Goal: Task Accomplishment & Management: Manage account settings

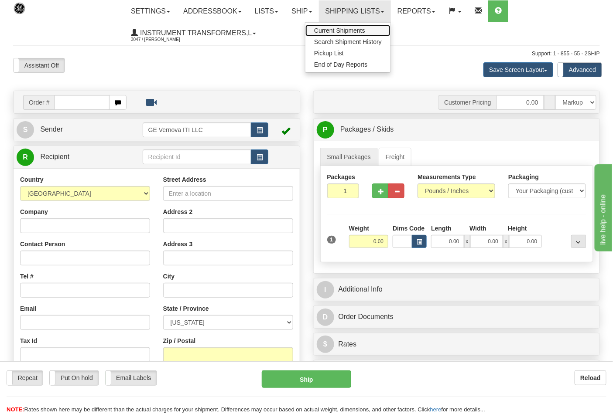
click at [361, 31] on span "Current Shipments" at bounding box center [339, 30] width 51 height 7
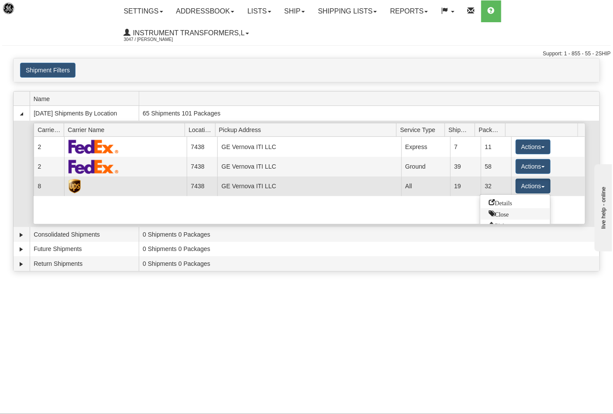
click at [501, 215] on span "Close" at bounding box center [499, 214] width 20 height 6
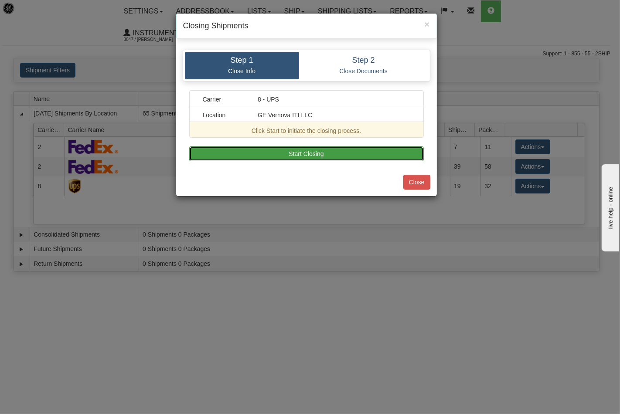
click at [318, 150] on button "Start Closing" at bounding box center [306, 154] width 235 height 15
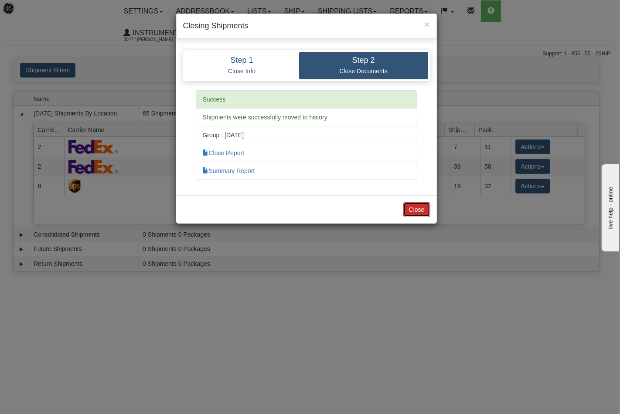
click at [413, 208] on button "Close" at bounding box center [416, 209] width 27 height 15
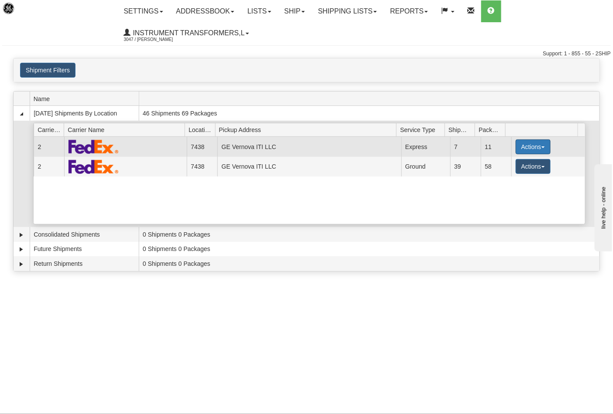
click at [537, 151] on button "Actions" at bounding box center [533, 147] width 35 height 15
click at [510, 174] on link "Close" at bounding box center [515, 174] width 70 height 11
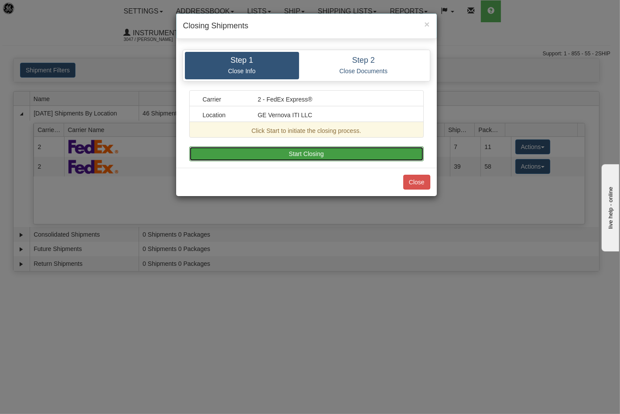
click at [352, 155] on button "Start Closing" at bounding box center [306, 154] width 235 height 15
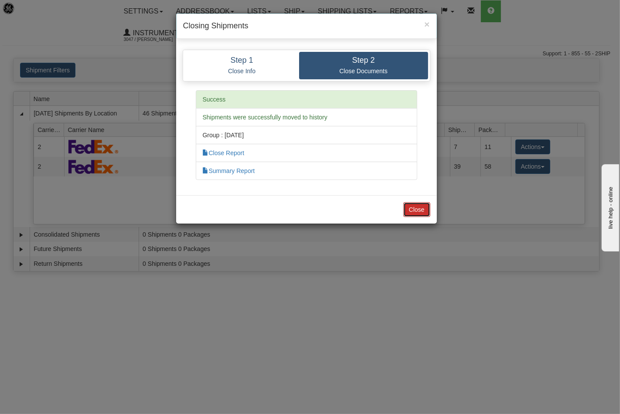
click at [422, 217] on button "Close" at bounding box center [416, 209] width 27 height 15
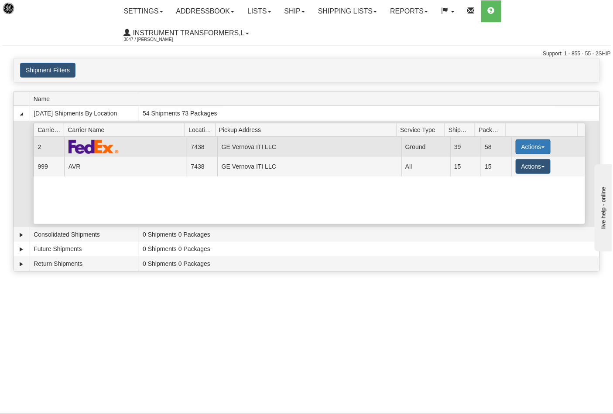
click at [540, 149] on button "Actions" at bounding box center [533, 147] width 35 height 15
click at [500, 175] on span "Close" at bounding box center [499, 174] width 20 height 6
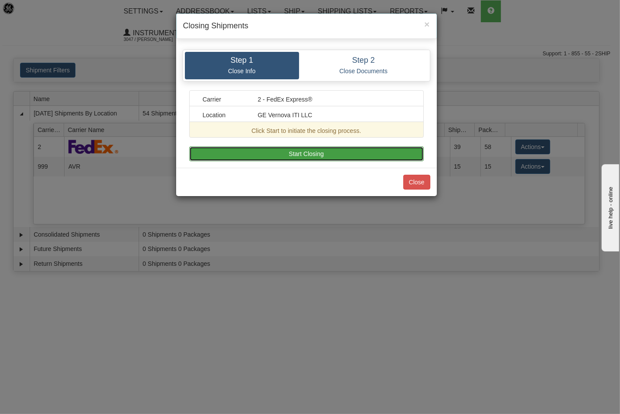
click at [367, 153] on button "Start Closing" at bounding box center [306, 154] width 235 height 15
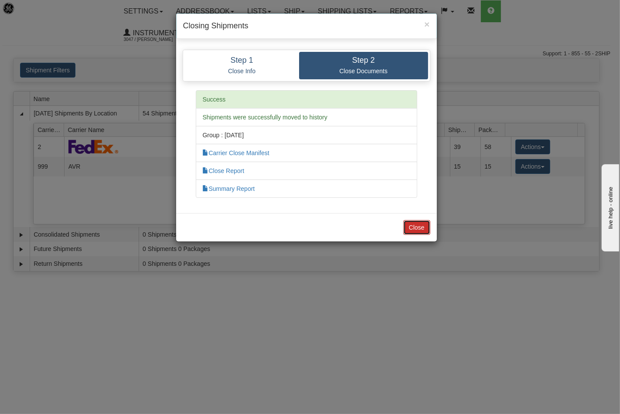
click at [414, 223] on button "Close" at bounding box center [416, 227] width 27 height 15
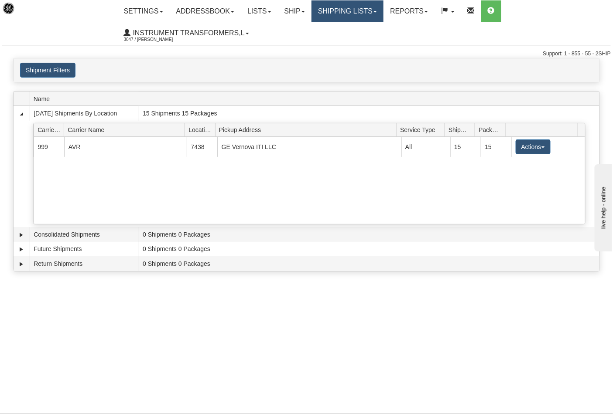
click at [373, 11] on link "Shipping lists" at bounding box center [347, 11] width 72 height 22
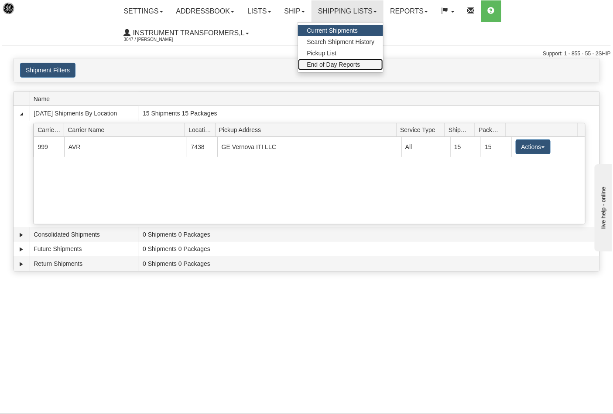
click at [343, 64] on span "End of Day Reports" at bounding box center [333, 64] width 53 height 7
